Goal: Find specific page/section: Find specific page/section

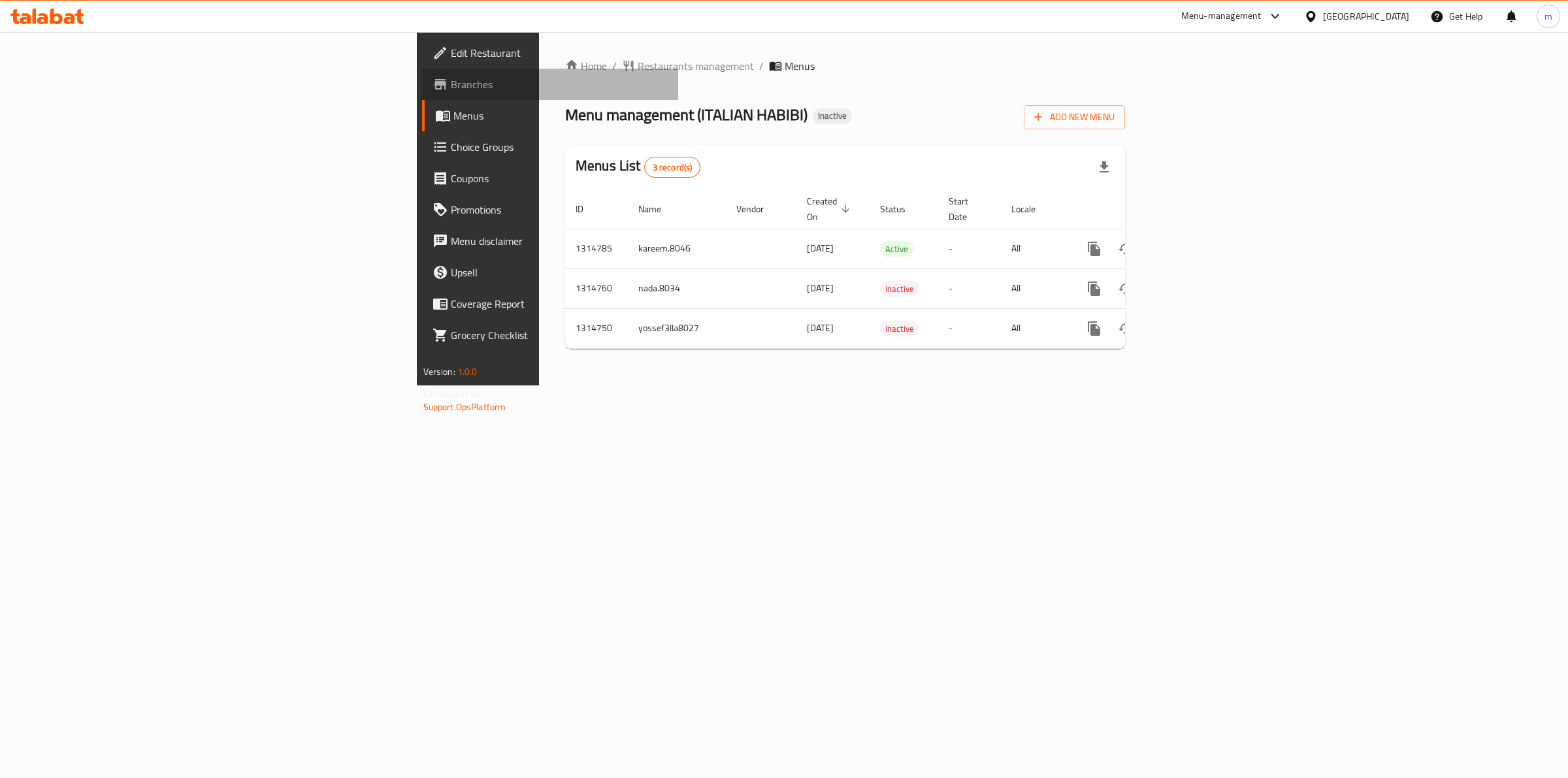
click at [451, 76] on span "Branches" at bounding box center [559, 84] width 217 height 16
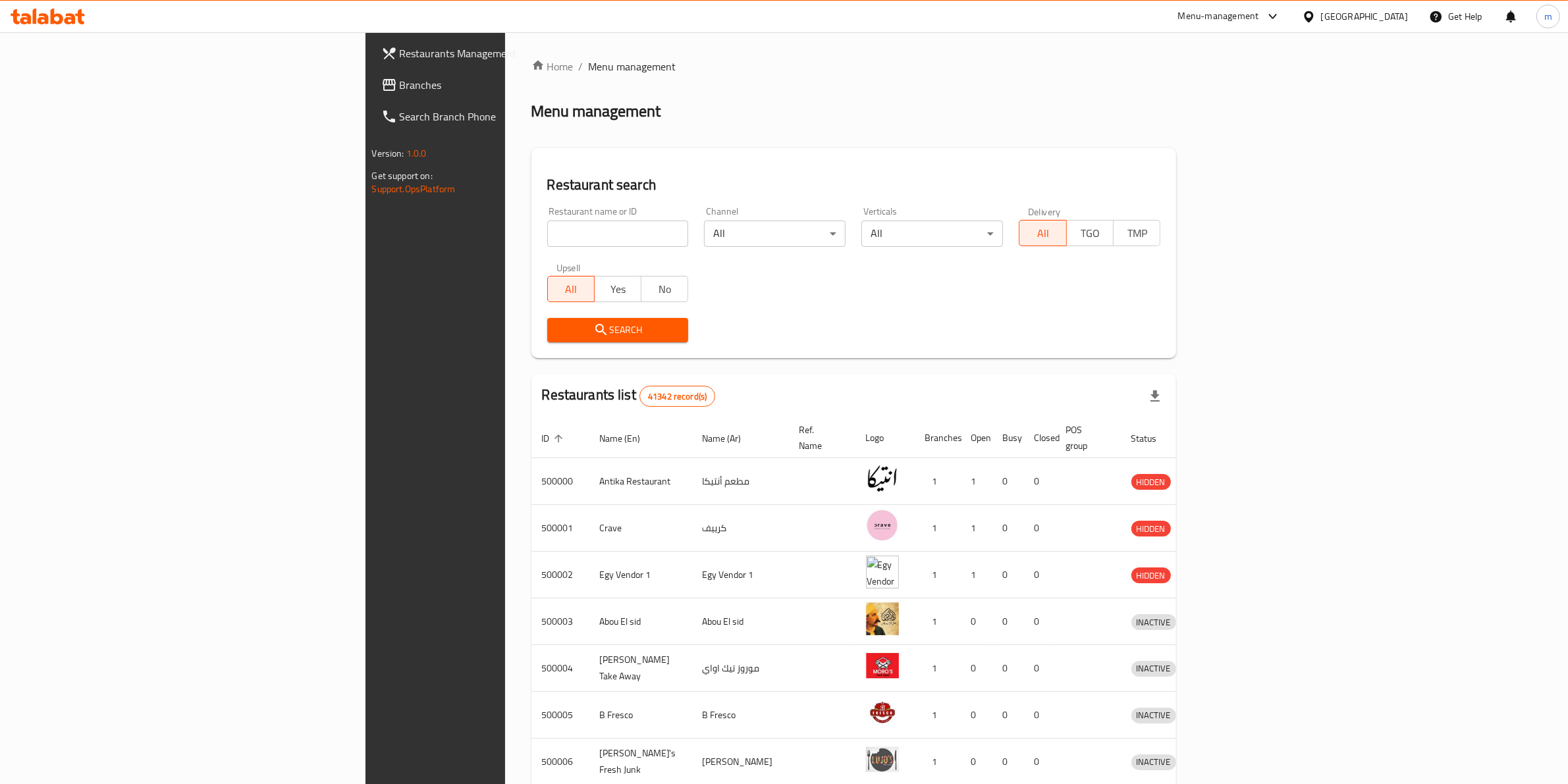
click at [399, 83] on span "Branches" at bounding box center [508, 85] width 217 height 16
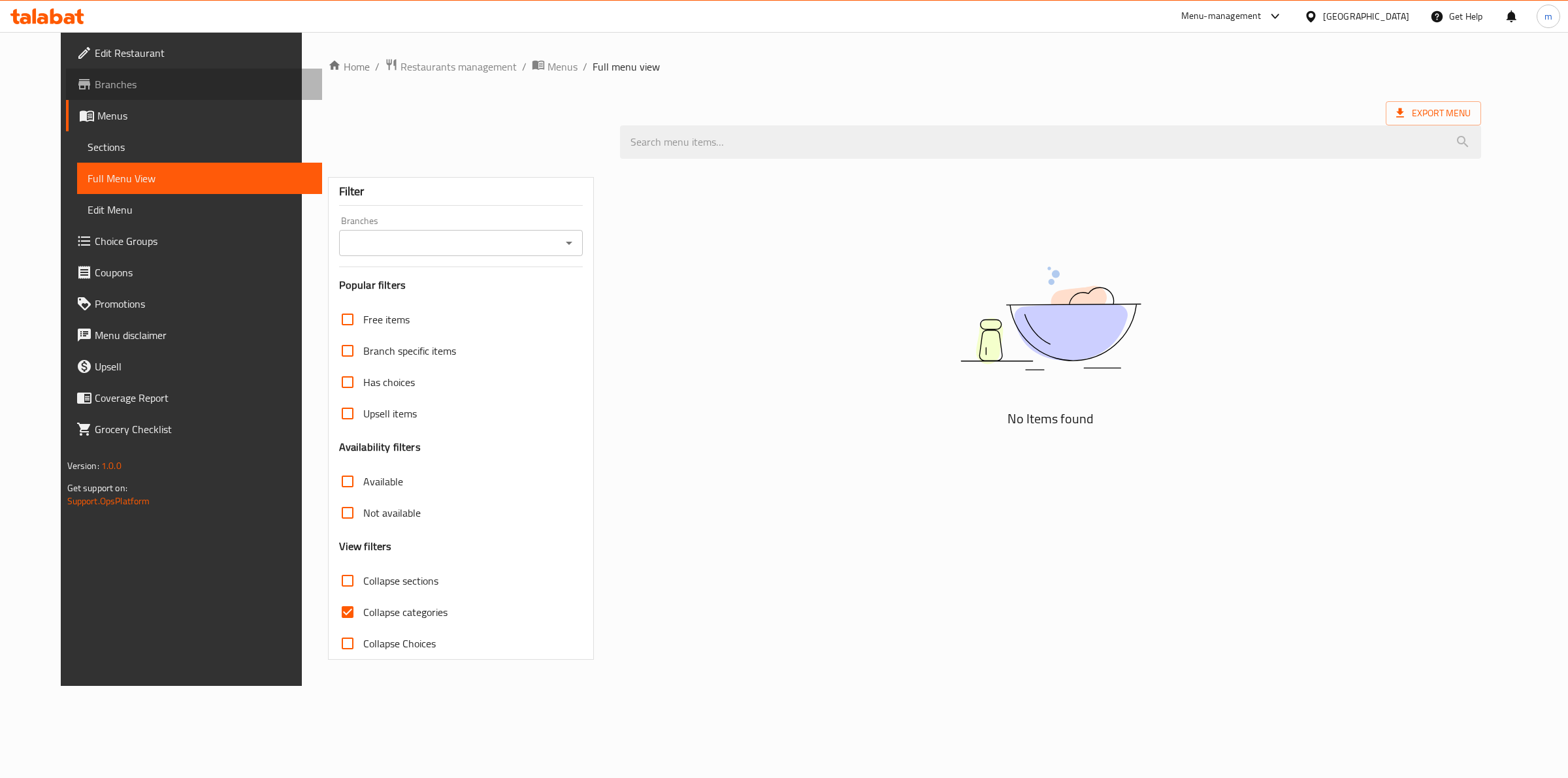
click at [95, 86] on span "Branches" at bounding box center [203, 84] width 217 height 16
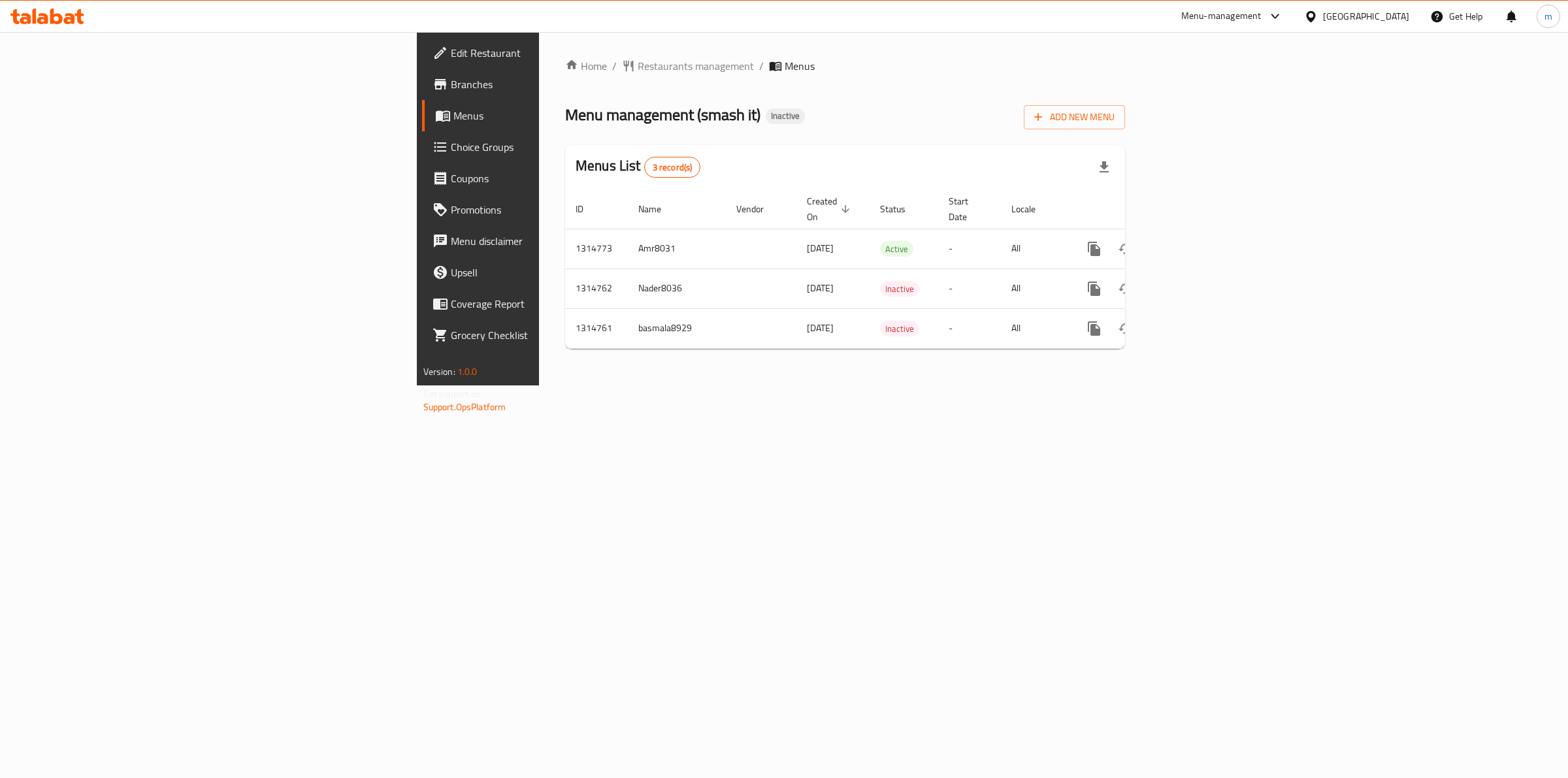
click at [451, 90] on span "Branches" at bounding box center [559, 84] width 217 height 16
